Goal: Information Seeking & Learning: Learn about a topic

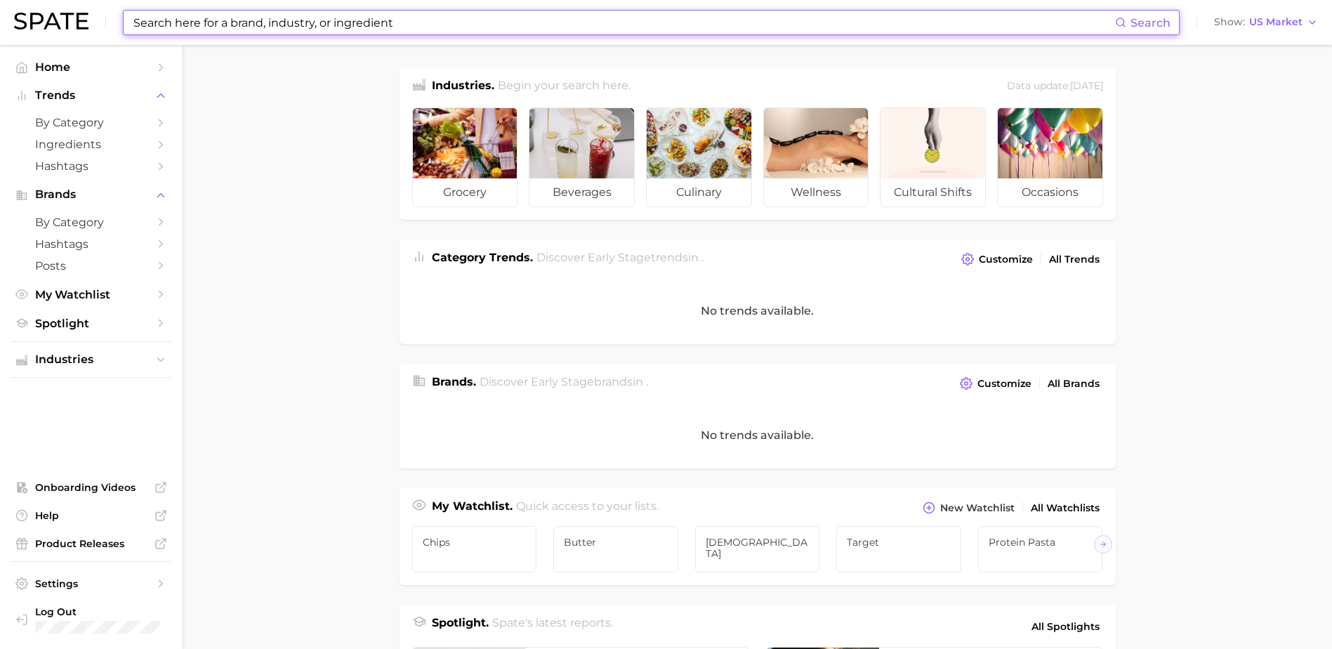
click at [259, 20] on input at bounding box center [623, 23] width 983 height 24
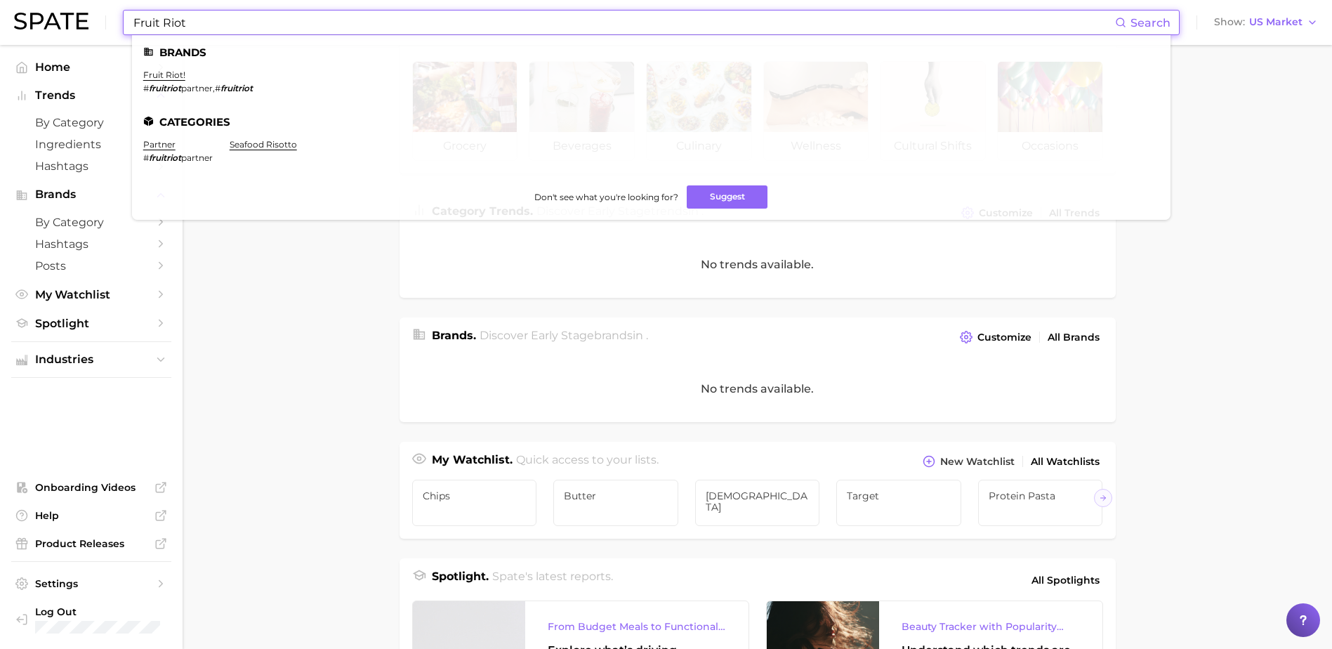
scroll to position [70, 0]
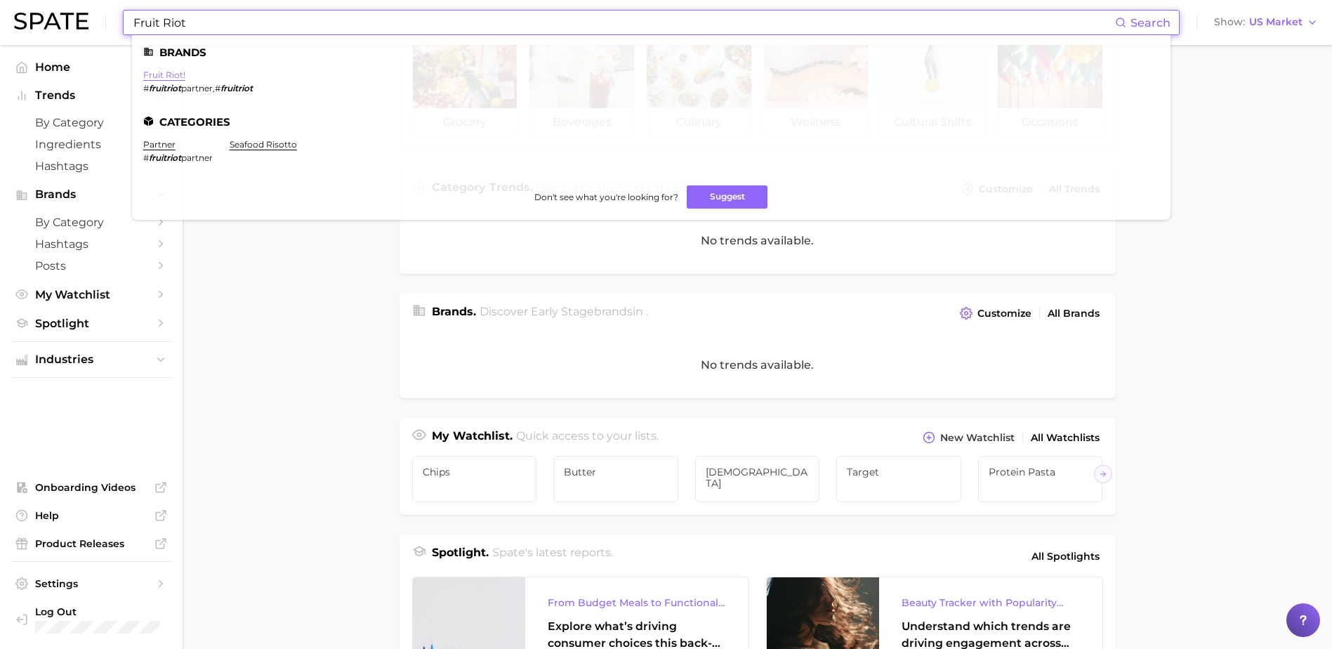
type input "Fruit Riot"
click at [158, 72] on link "fruit riot!" at bounding box center [164, 74] width 42 height 11
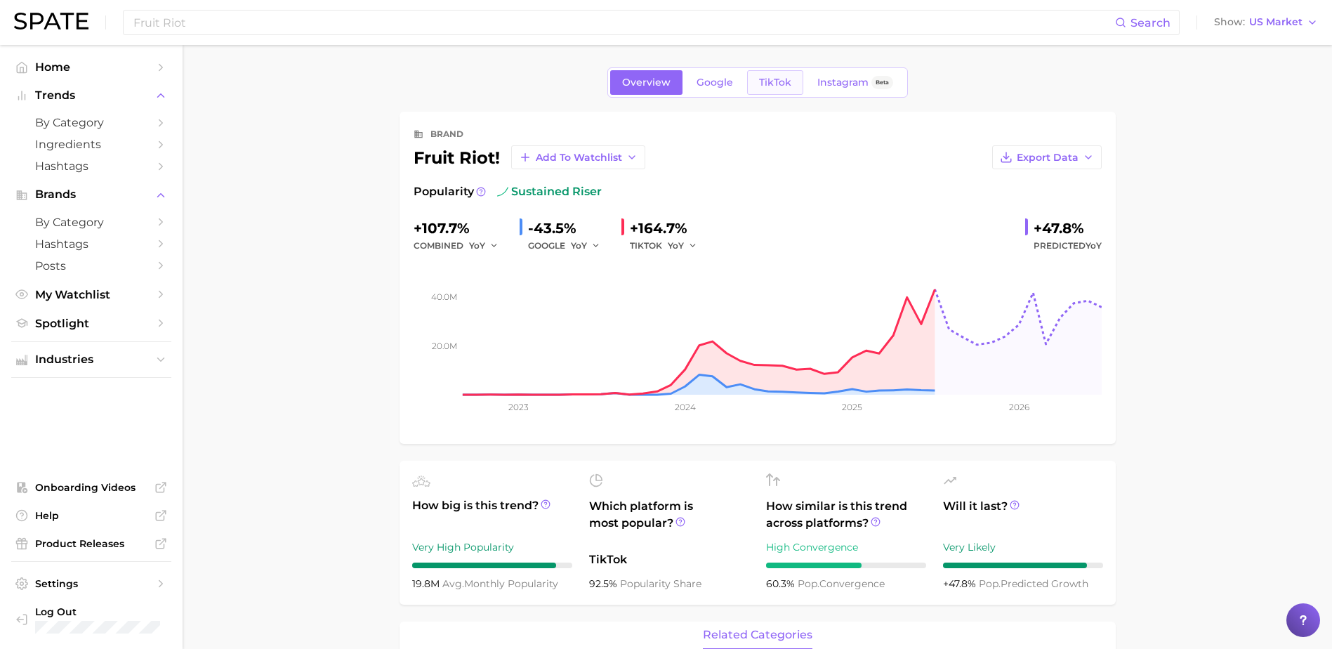
click at [755, 78] on link "TikTok" at bounding box center [775, 82] width 56 height 25
